Goal: Task Accomplishment & Management: Use online tool/utility

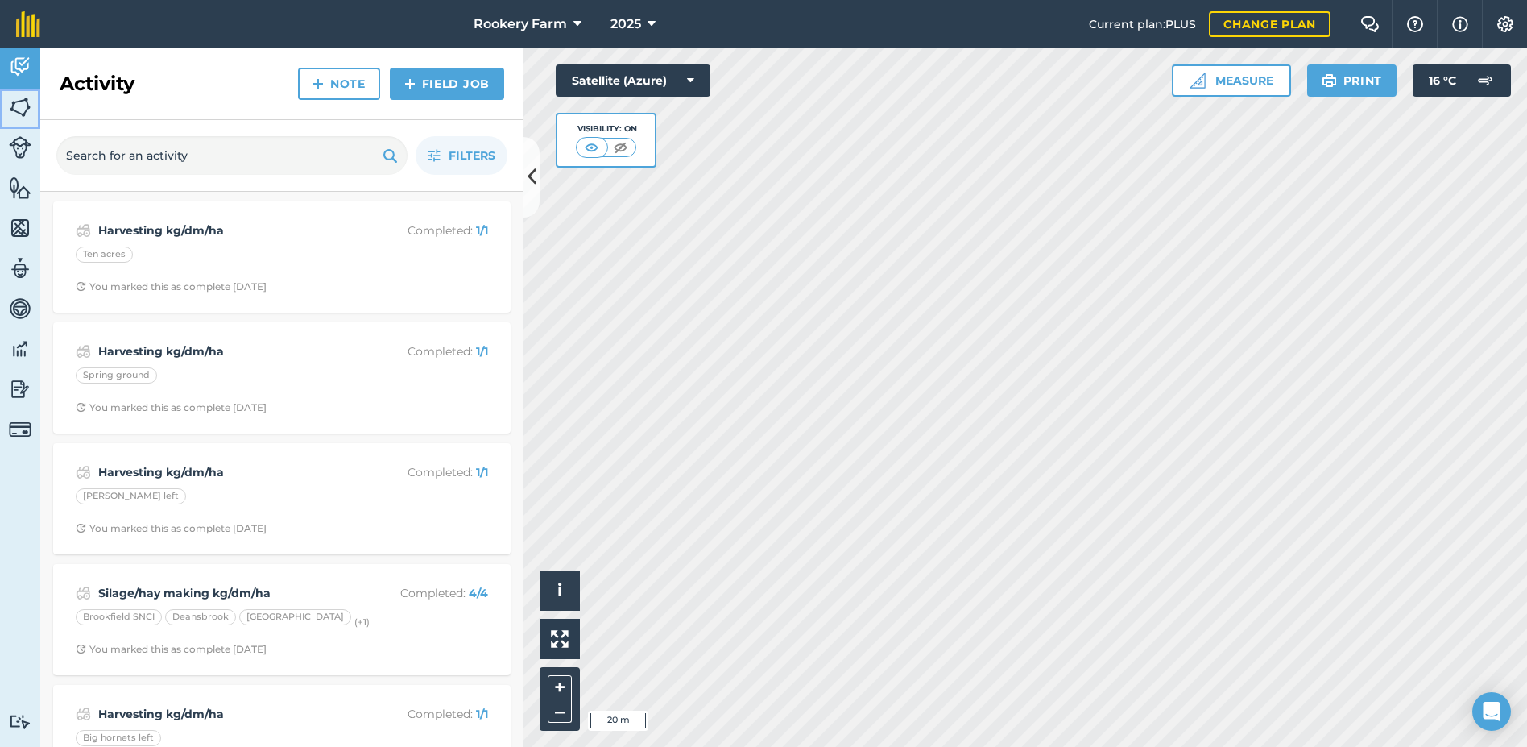
click at [25, 105] on img at bounding box center [20, 107] width 23 height 24
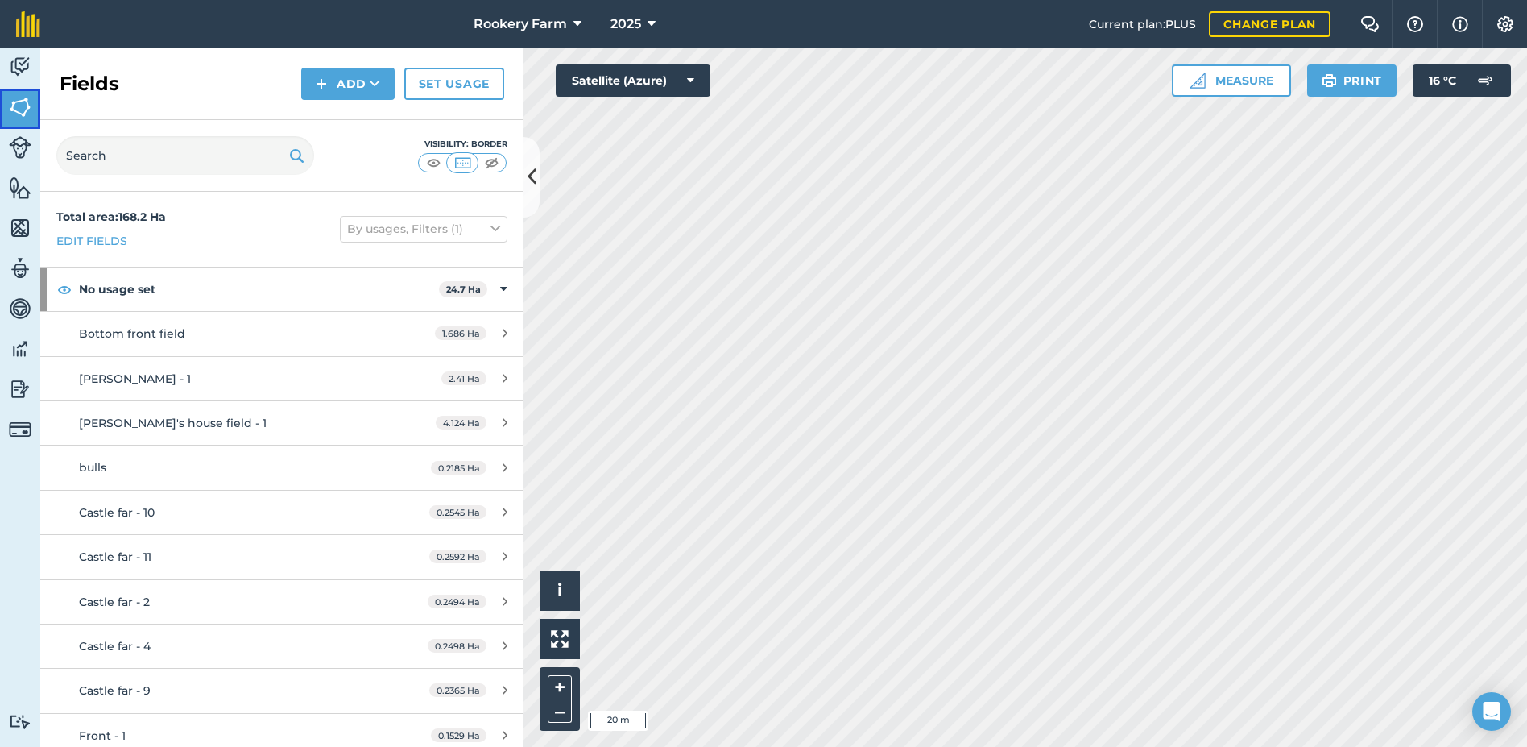
click at [18, 112] on img at bounding box center [20, 107] width 23 height 24
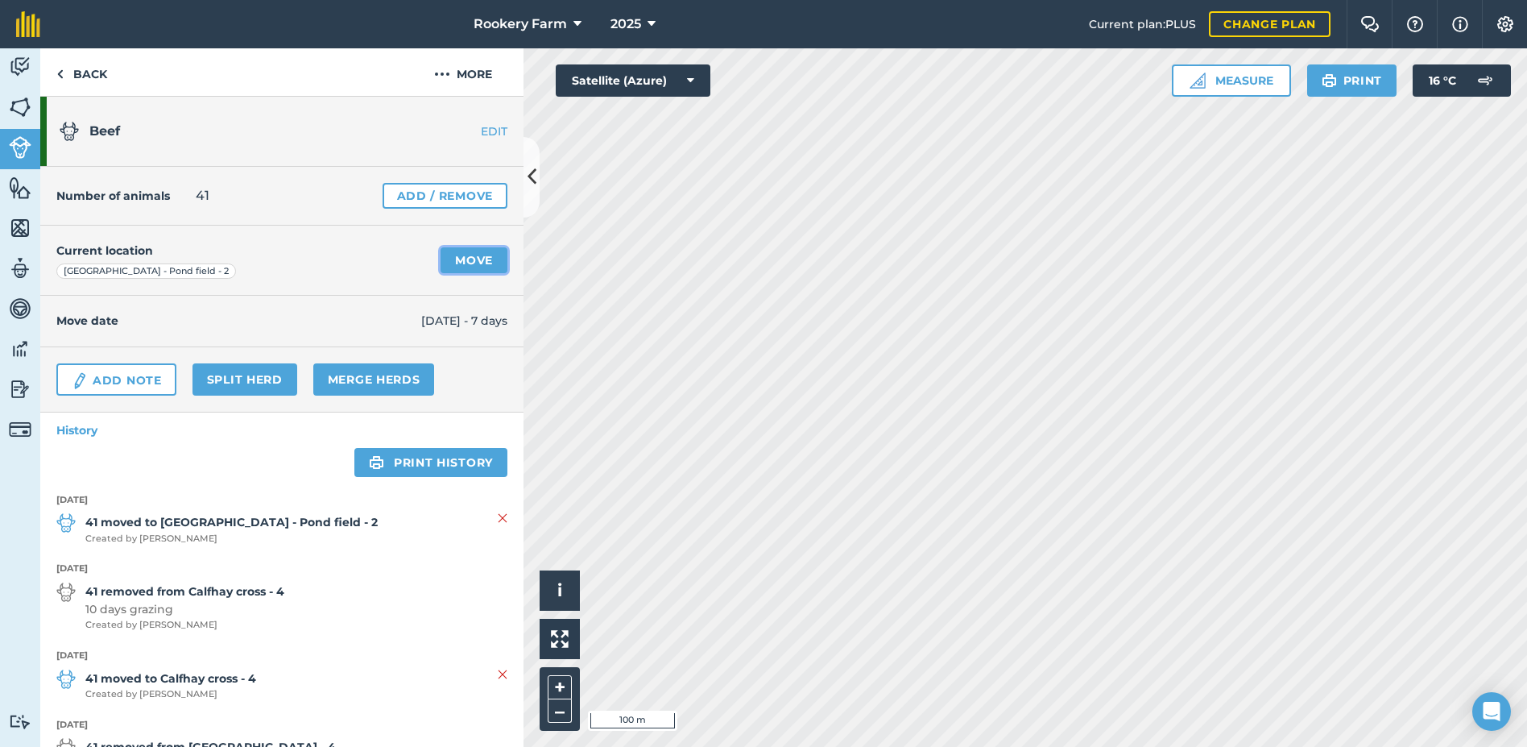
click at [460, 261] on link "Move" at bounding box center [474, 260] width 67 height 26
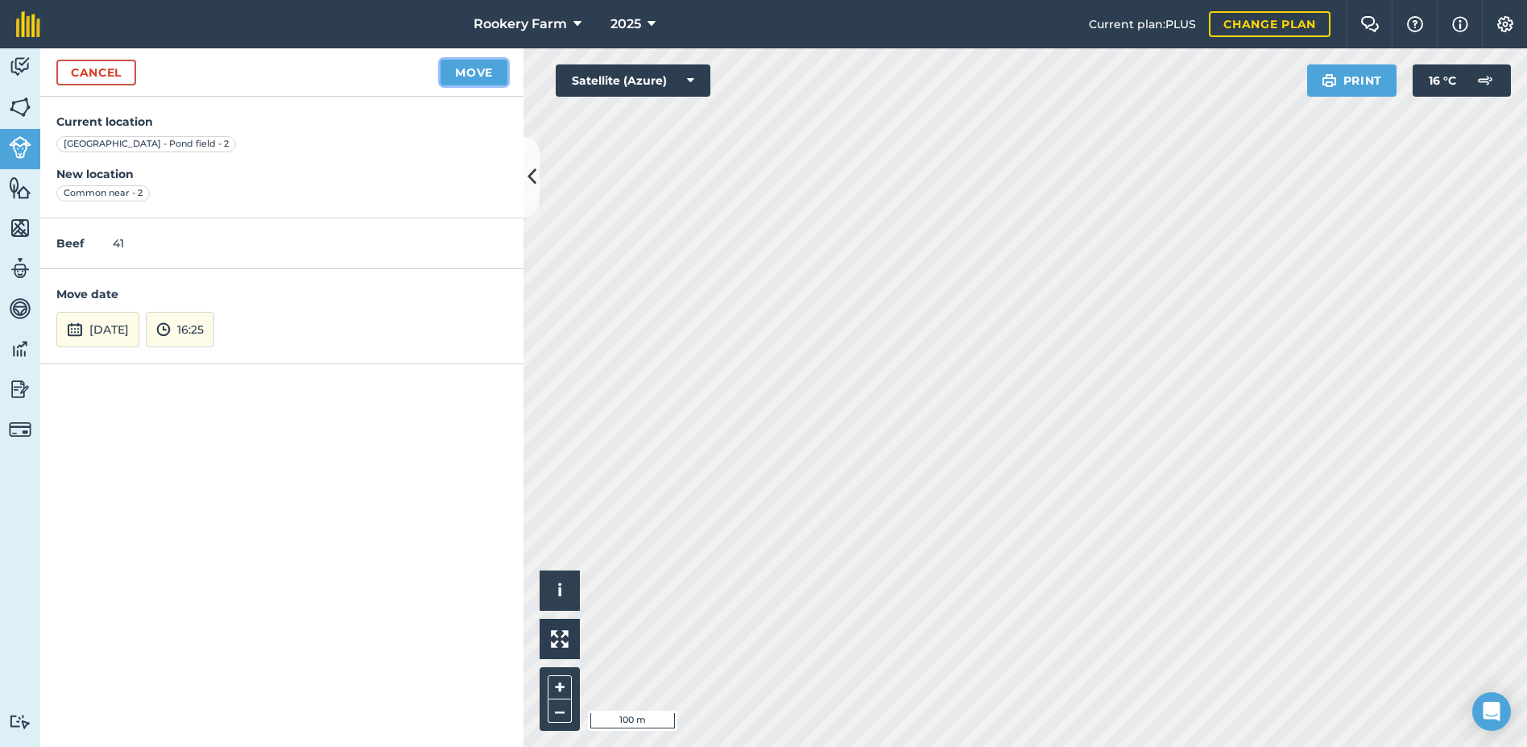
click at [457, 68] on button "Move" at bounding box center [474, 73] width 67 height 26
